Goal: Task Accomplishment & Management: Complete application form

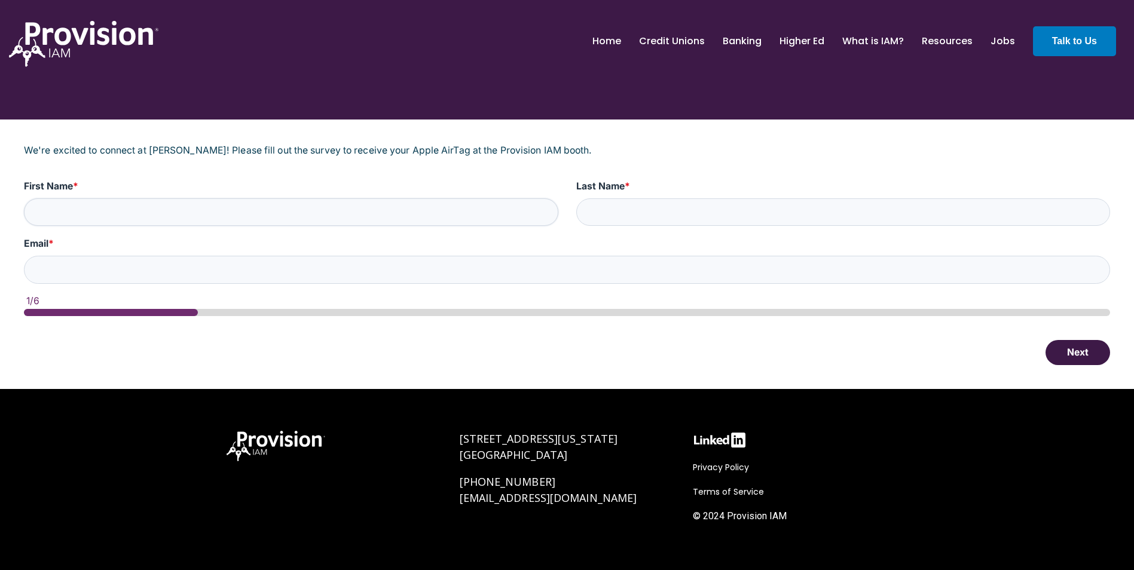
click at [132, 215] on input "First Name *" at bounding box center [291, 213] width 535 height 28
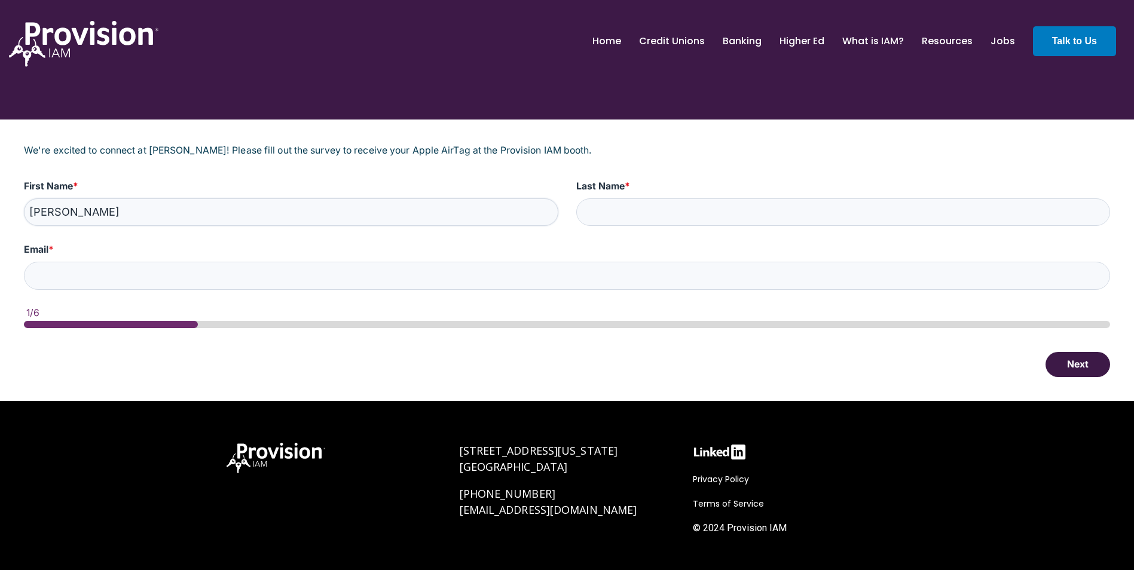
type input "[PERSON_NAME]"
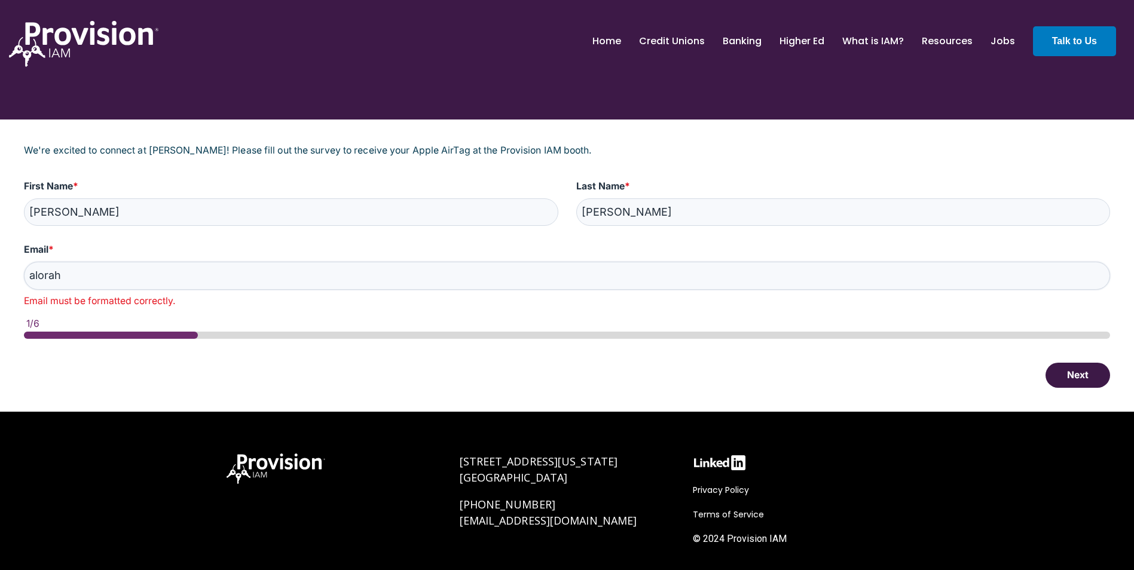
type input "[EMAIL_ADDRESS][DOMAIN_NAME]"
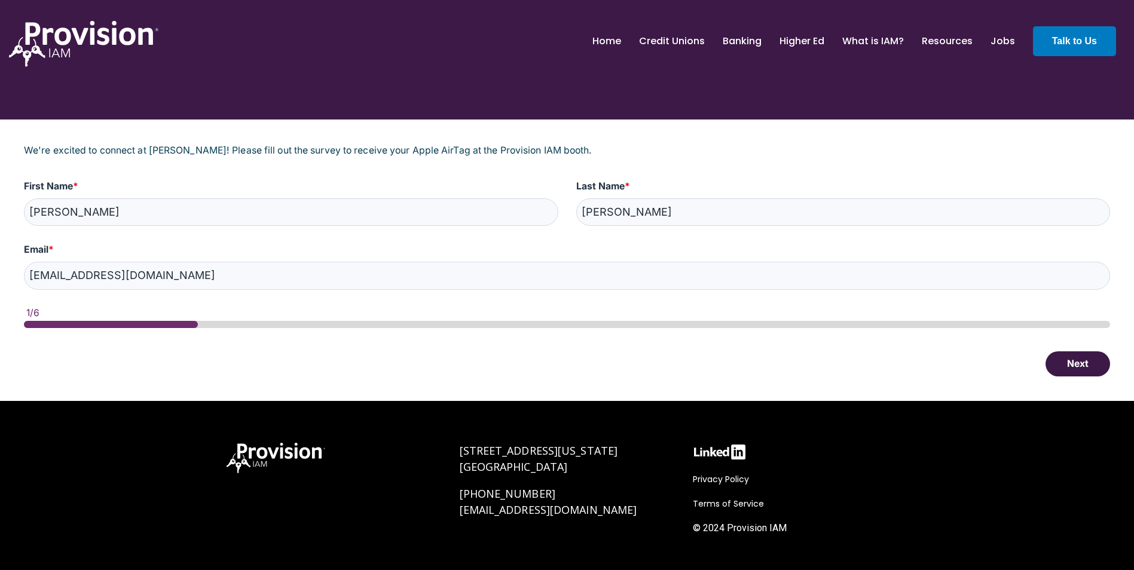
click at [1077, 364] on button "Next" at bounding box center [1078, 364] width 65 height 25
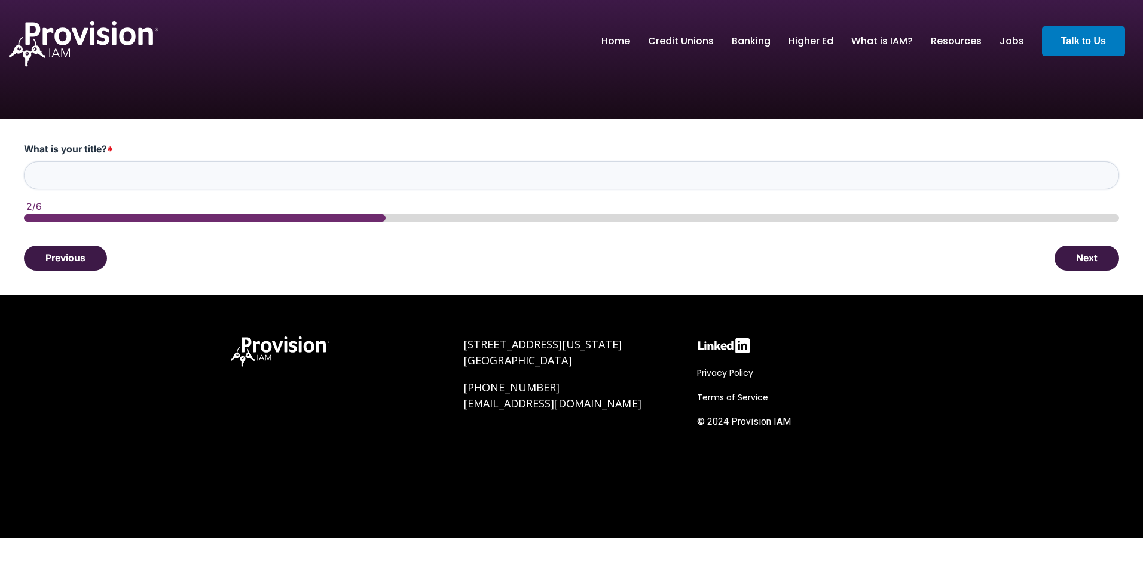
click at [99, 172] on input "What is your title? *" at bounding box center [571, 175] width 1095 height 28
type input "SVP Support Services"
click at [1077, 255] on button "Next" at bounding box center [1087, 257] width 65 height 25
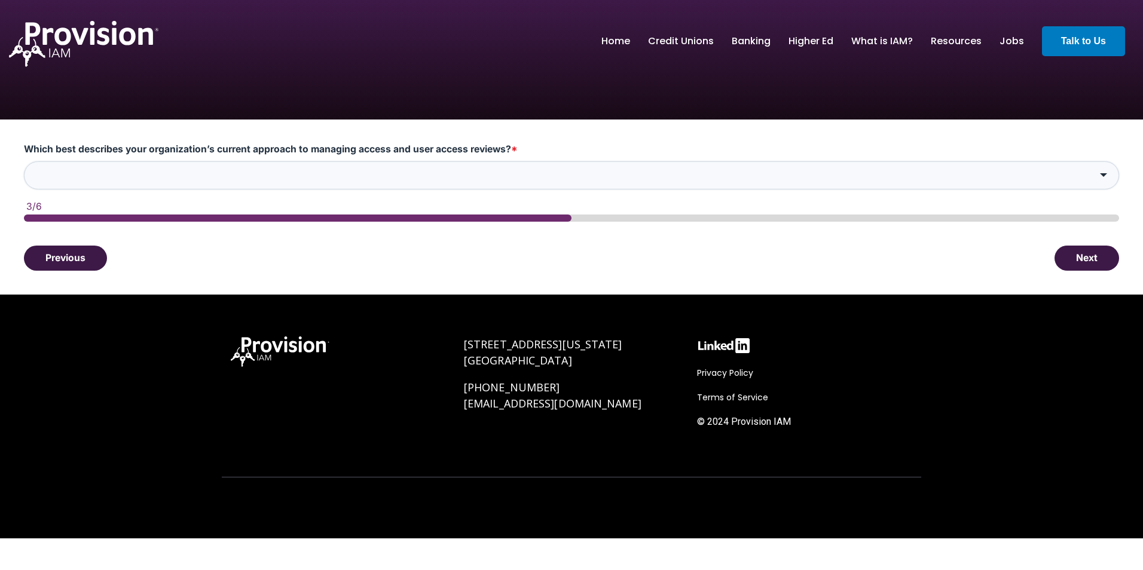
click at [164, 174] on input "Which best describes your organization’s current approach to managing access an…" at bounding box center [571, 175] width 1095 height 28
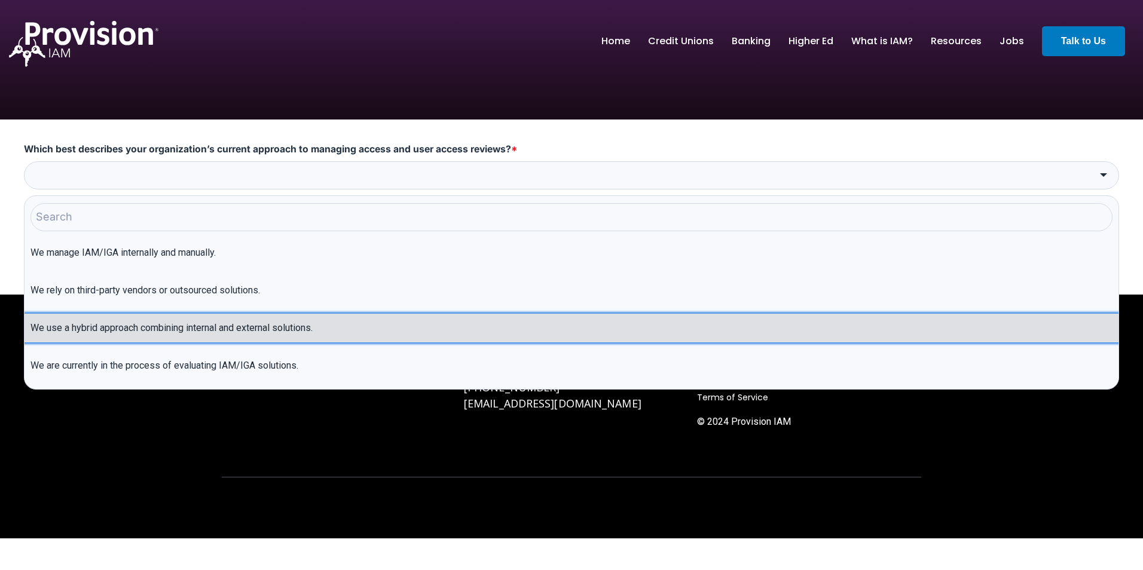
click at [151, 333] on li "We use a hybrid approach combining internal and external solutions." at bounding box center [572, 328] width 1094 height 29
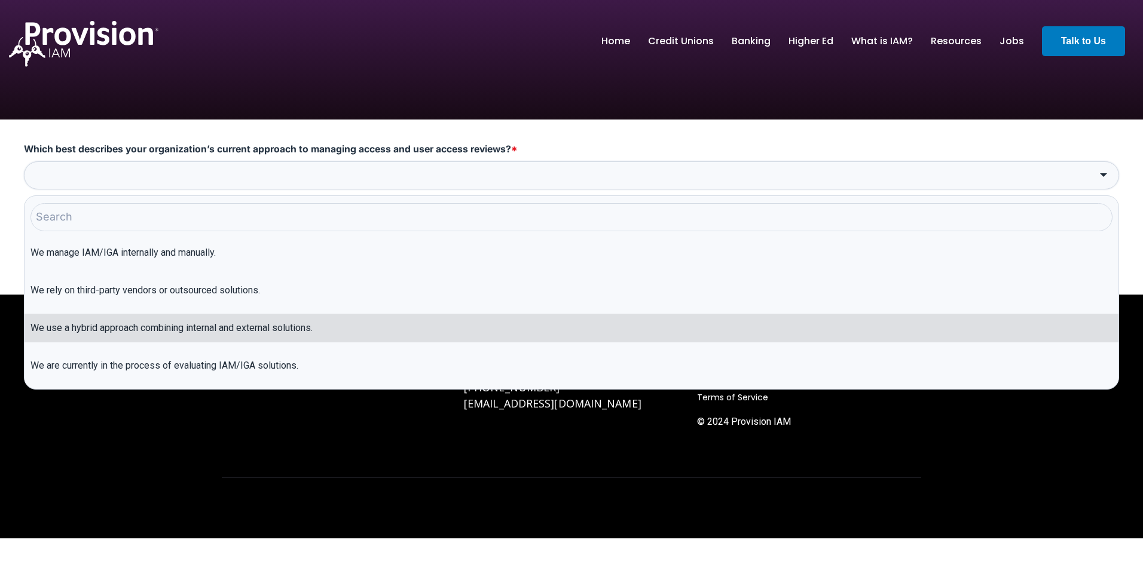
type input "We use a hybrid approach combining internal and external solutions."
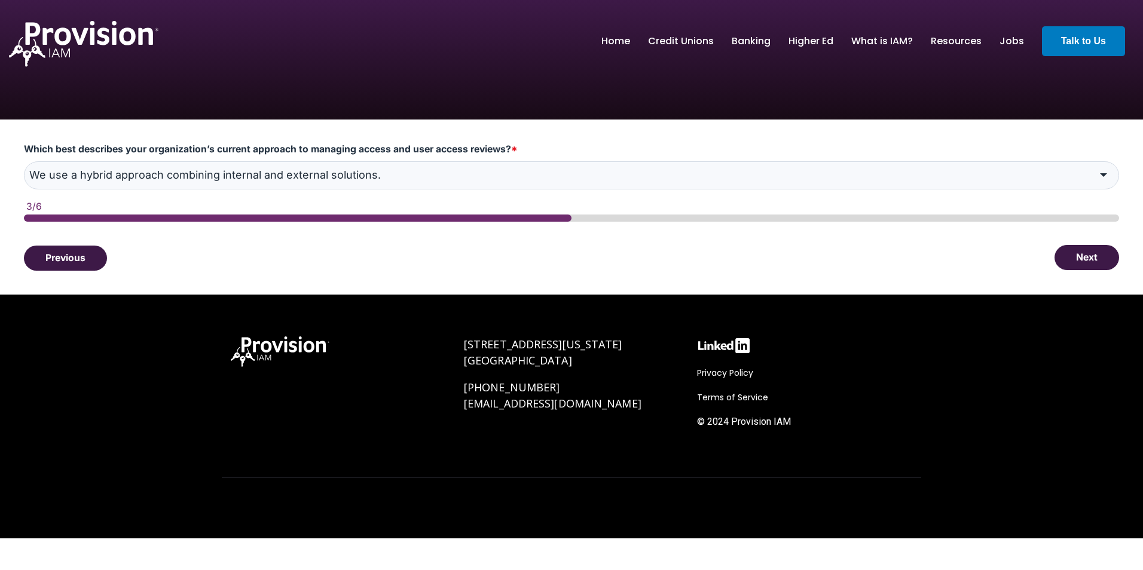
click at [1085, 254] on button "Next" at bounding box center [1087, 257] width 65 height 25
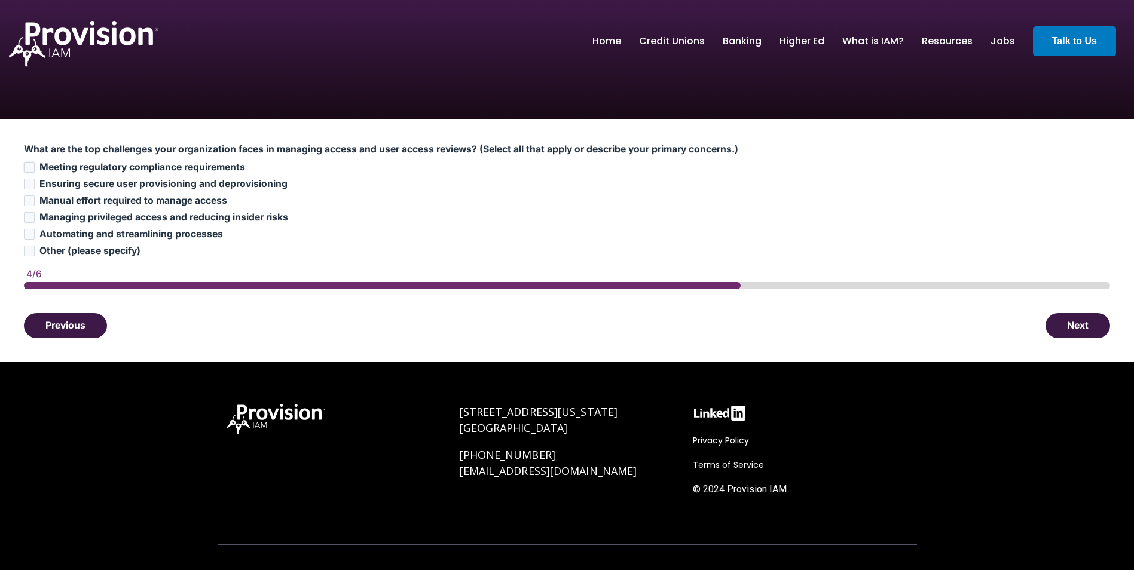
click at [32, 166] on input "Meeting regulatory compliance requirements" at bounding box center [29, 167] width 11 height 11
checkbox input "true"
click at [30, 185] on input "Ensuring secure user provisioning and deprovisioning" at bounding box center [29, 184] width 11 height 11
checkbox input "true"
click at [27, 233] on input "Automating and streamlining processes" at bounding box center [29, 234] width 11 height 11
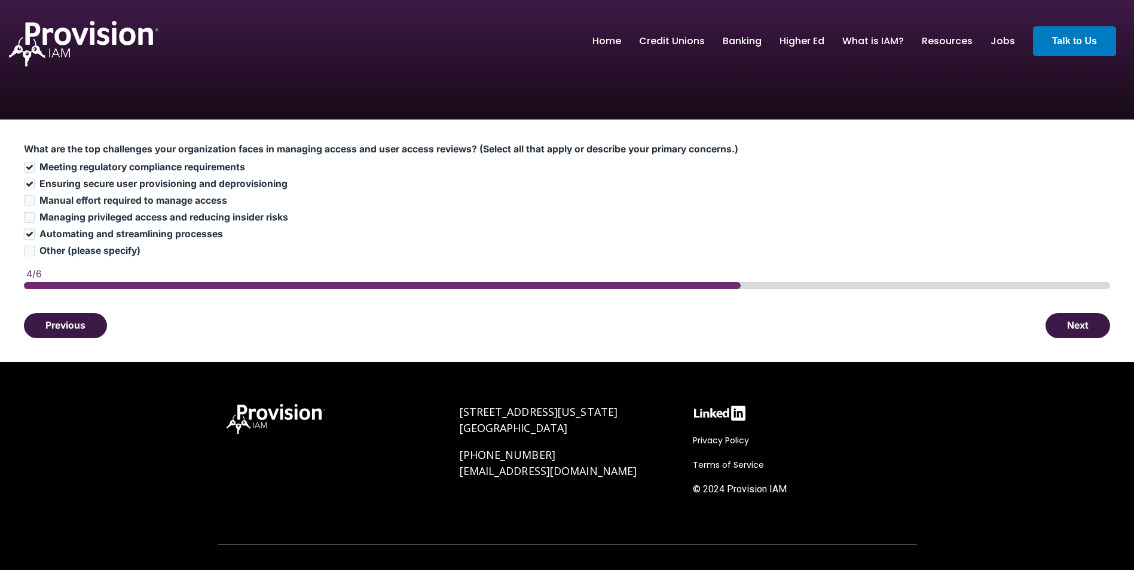
checkbox input "true"
click at [1082, 326] on button "Next" at bounding box center [1078, 325] width 65 height 25
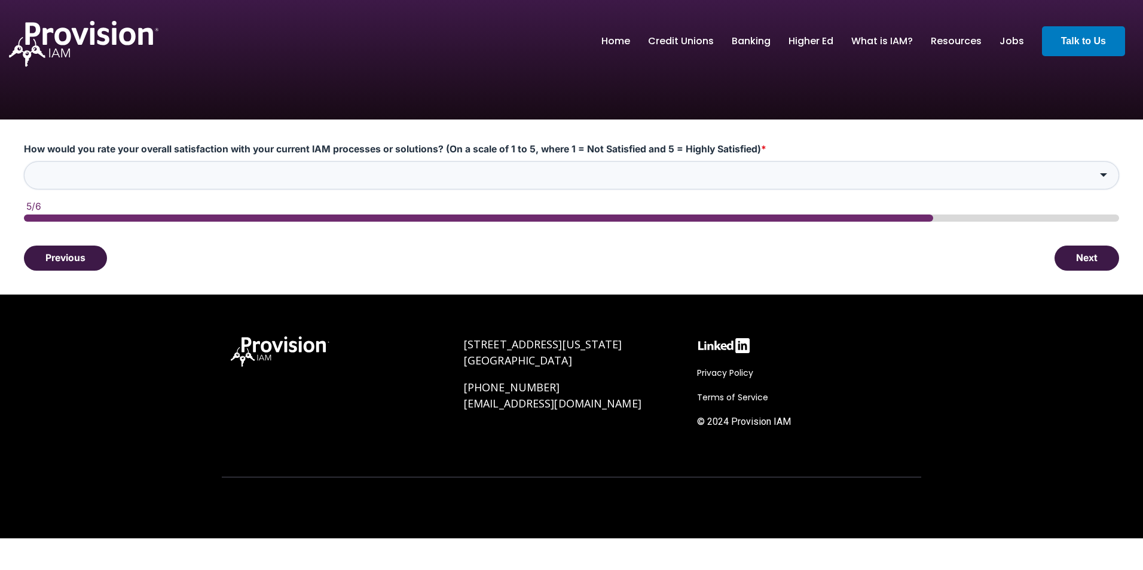
click at [84, 174] on input "How would you rate your overall satisfaction with your current IAM processes or…" at bounding box center [571, 175] width 1095 height 28
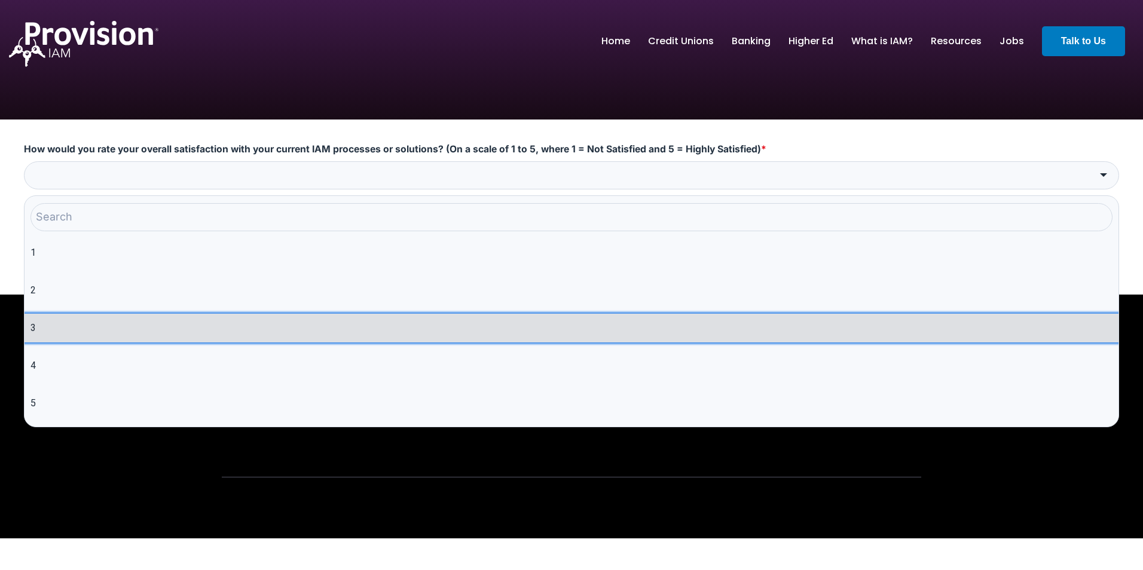
click at [44, 334] on li "3" at bounding box center [572, 328] width 1094 height 29
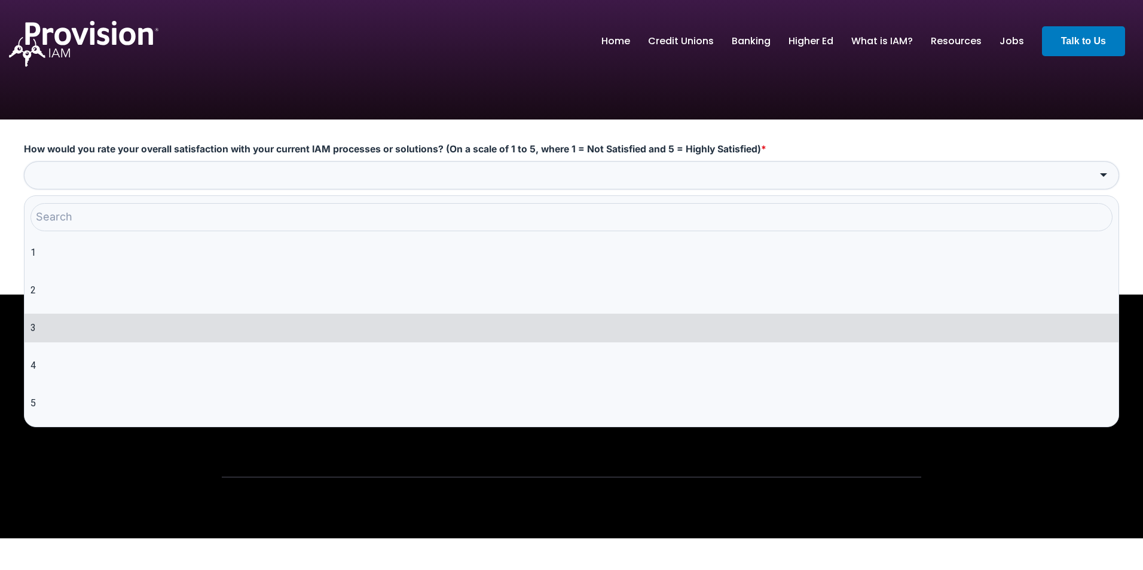
type input "3"
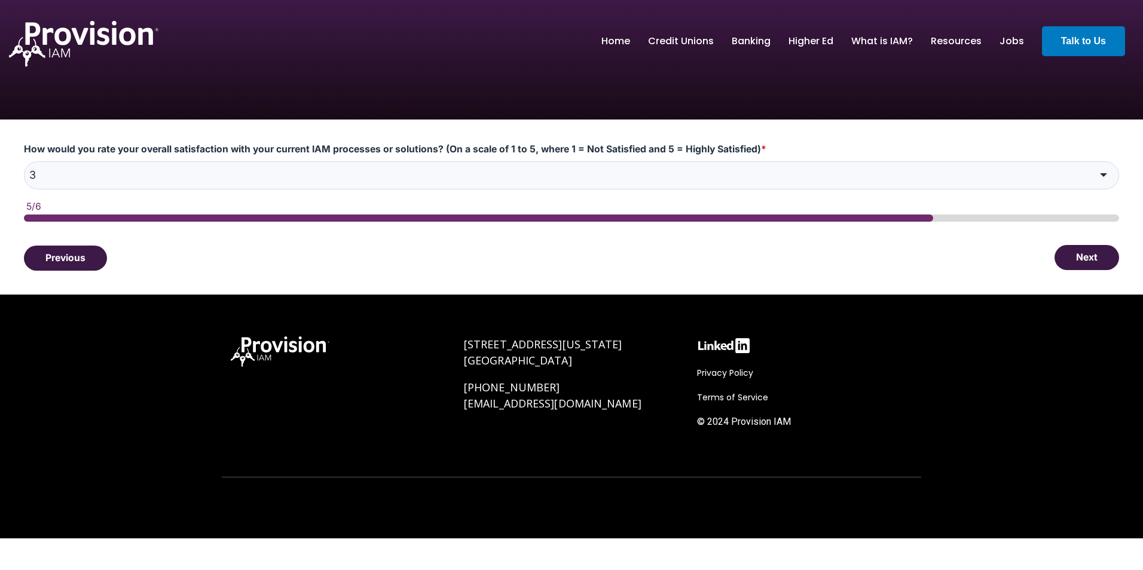
click at [1079, 260] on button "Next" at bounding box center [1087, 257] width 65 height 25
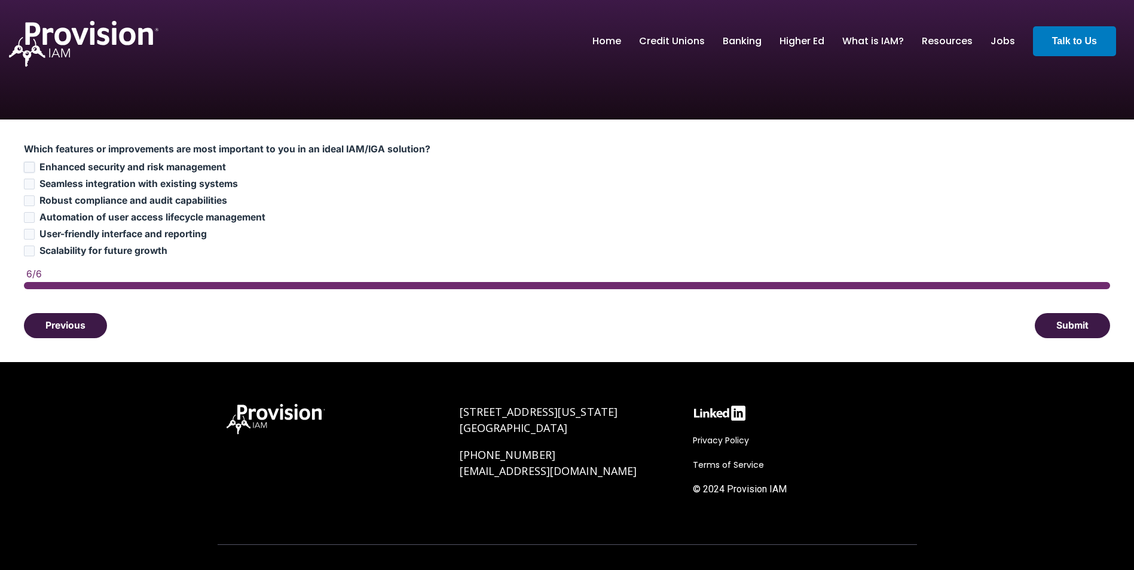
click at [32, 167] on input "Enhanced security and risk management" at bounding box center [29, 167] width 11 height 11
checkbox input "true"
click at [28, 183] on input "Seamless integration with existing systems" at bounding box center [29, 184] width 11 height 11
checkbox input "true"
click at [33, 219] on input "Automation of user access lifecycle management" at bounding box center [29, 217] width 11 height 11
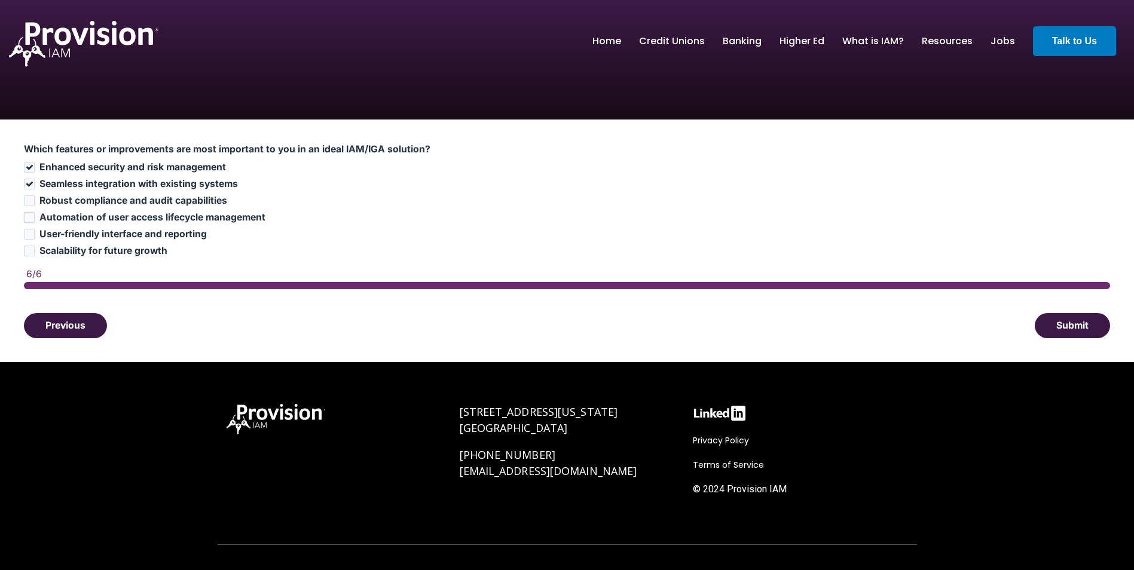
checkbox input "true"
click at [28, 236] on input "User-friendly interface and reporting" at bounding box center [29, 234] width 11 height 11
checkbox input "true"
click at [29, 249] on input "Scalability for future growth" at bounding box center [29, 251] width 11 height 11
checkbox input "true"
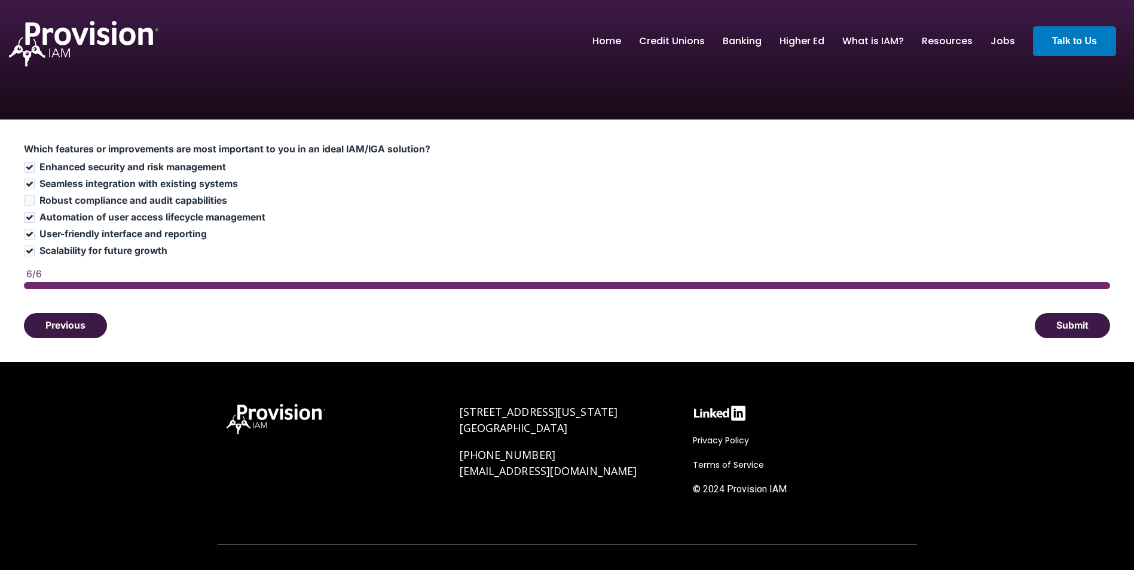
click at [26, 195] on label "Robust compliance and audit capabilities" at bounding box center [567, 201] width 1086 height 12
click at [26, 196] on input "Robust compliance and audit capabilities" at bounding box center [29, 201] width 11 height 11
checkbox input "true"
click at [1060, 332] on button "Submit" at bounding box center [1072, 325] width 75 height 25
